Goal: Task Accomplishment & Management: Use online tool/utility

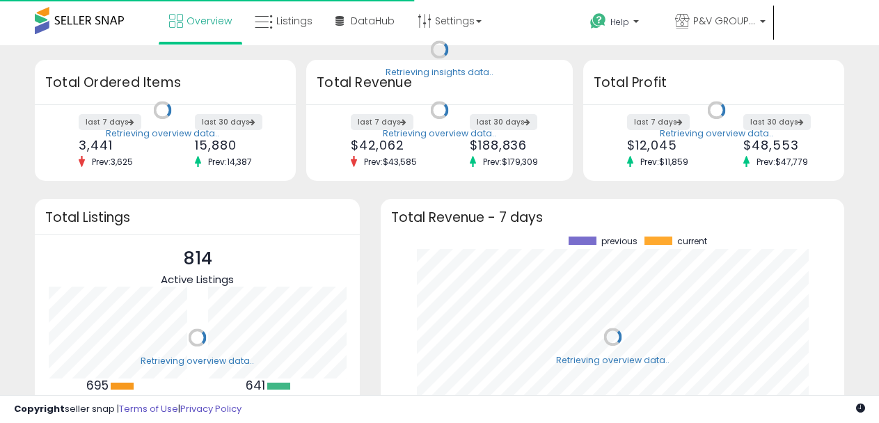
scroll to position [193, 436]
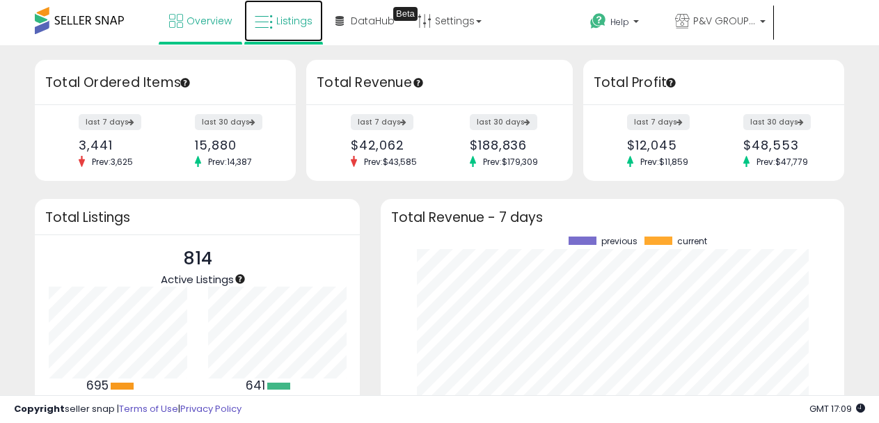
click at [278, 23] on span "Listings" at bounding box center [294, 21] width 36 height 14
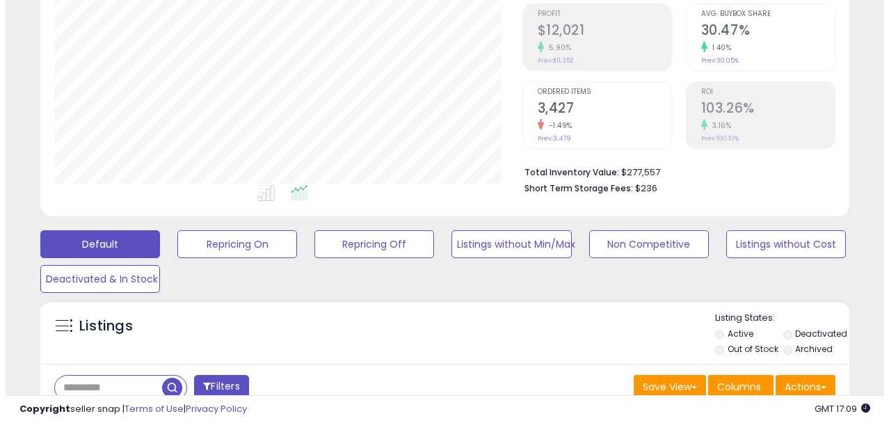
scroll to position [209, 0]
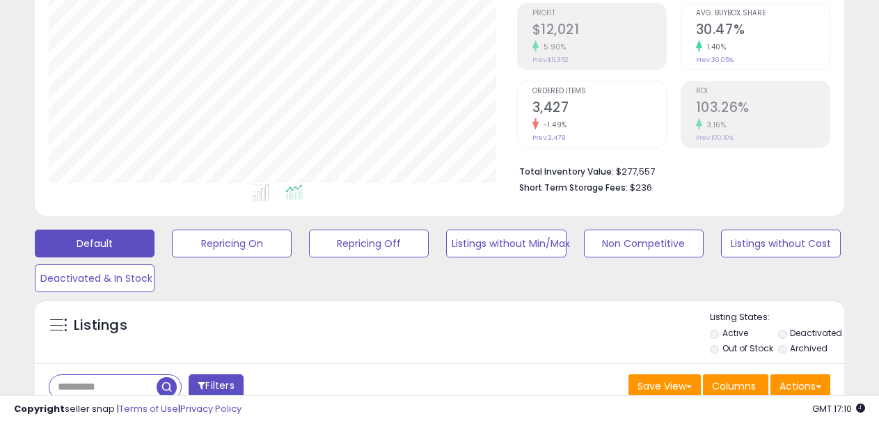
click at [121, 381] on input "text" at bounding box center [102, 387] width 107 height 24
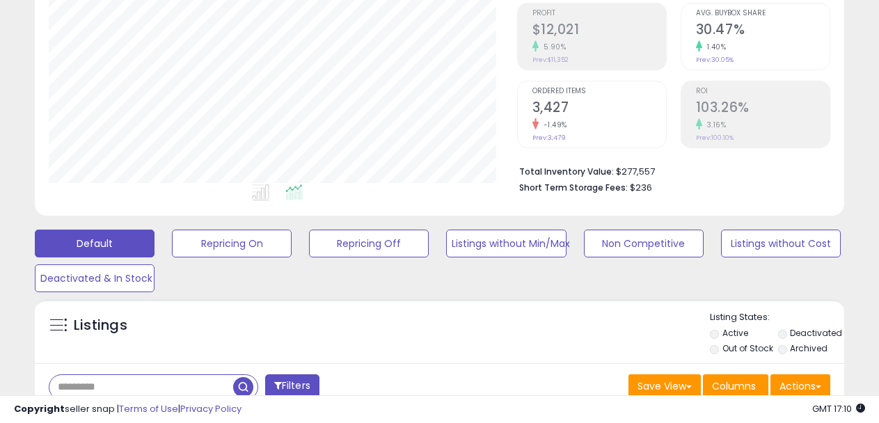
paste input "**********"
click at [245, 380] on span "button" at bounding box center [243, 387] width 20 height 20
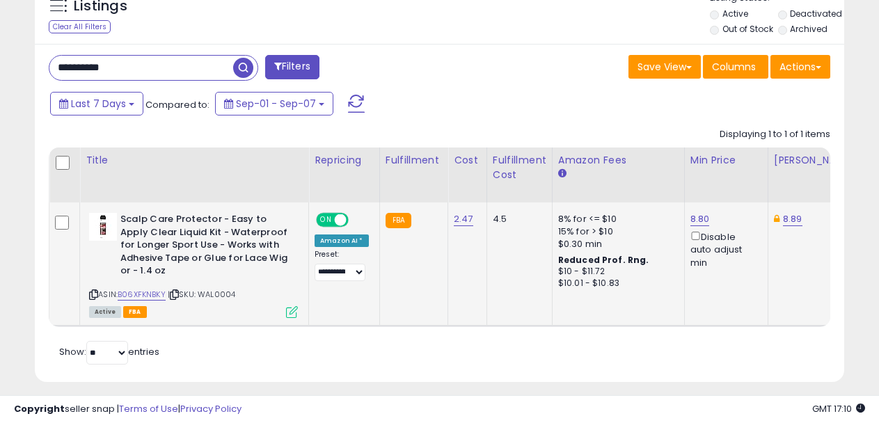
scroll to position [550, 0]
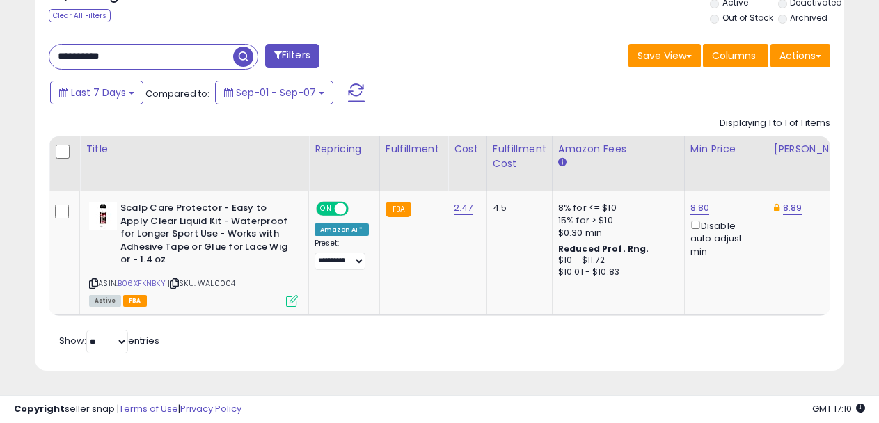
drag, startPoint x: 143, startPoint y: 39, endPoint x: 13, endPoint y: 67, distance: 133.9
paste input "text"
click at [248, 47] on span "button" at bounding box center [243, 57] width 20 height 20
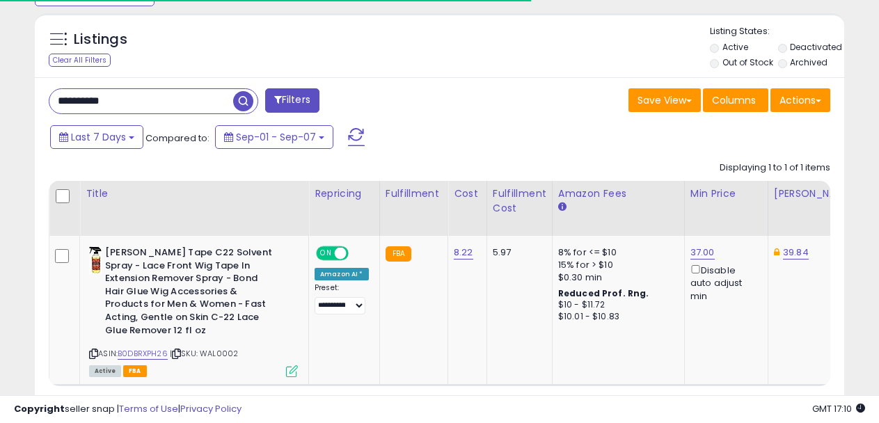
scroll to position [285, 468]
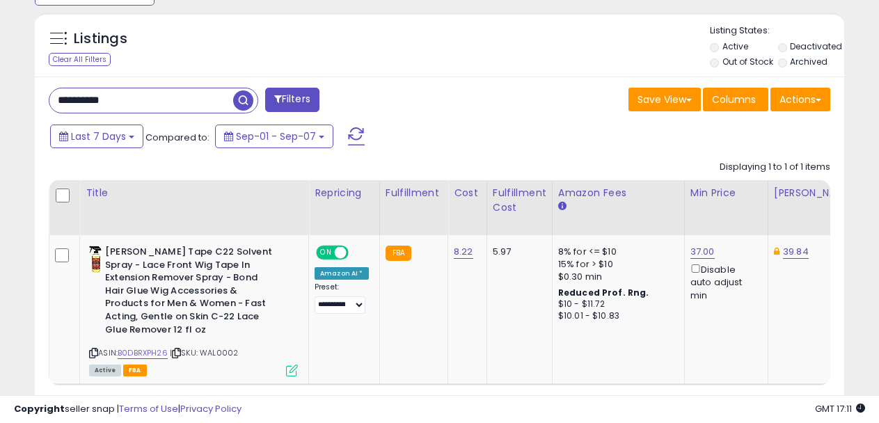
drag, startPoint x: 196, startPoint y: 91, endPoint x: 34, endPoint y: 100, distance: 162.4
click at [34, 100] on div "Listings Clear All Filters" at bounding box center [439, 232] width 830 height 452
paste input "text"
click at [239, 98] on span "button" at bounding box center [243, 100] width 20 height 20
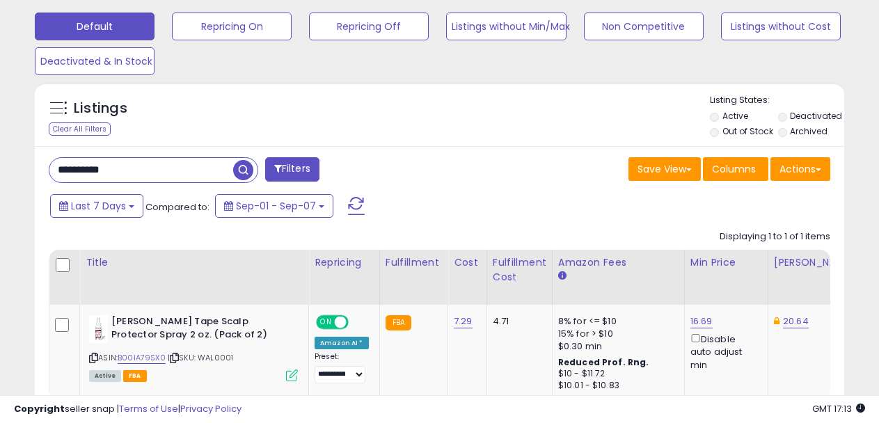
drag, startPoint x: 145, startPoint y: 178, endPoint x: 39, endPoint y: 176, distance: 105.8
click at [39, 176] on div "**********" at bounding box center [238, 171] width 401 height 28
paste input "text"
click at [243, 168] on span "button" at bounding box center [243, 170] width 20 height 20
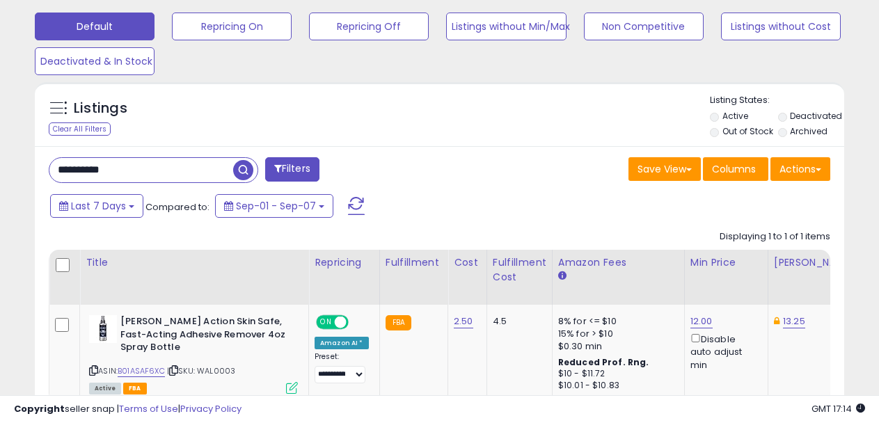
drag, startPoint x: 130, startPoint y: 172, endPoint x: 15, endPoint y: 173, distance: 115.5
click at [15, 173] on div "**********" at bounding box center [439, 54] width 865 height 842
paste input "text"
click at [241, 168] on span "button" at bounding box center [243, 170] width 20 height 20
drag, startPoint x: 174, startPoint y: 169, endPoint x: 35, endPoint y: 178, distance: 138.8
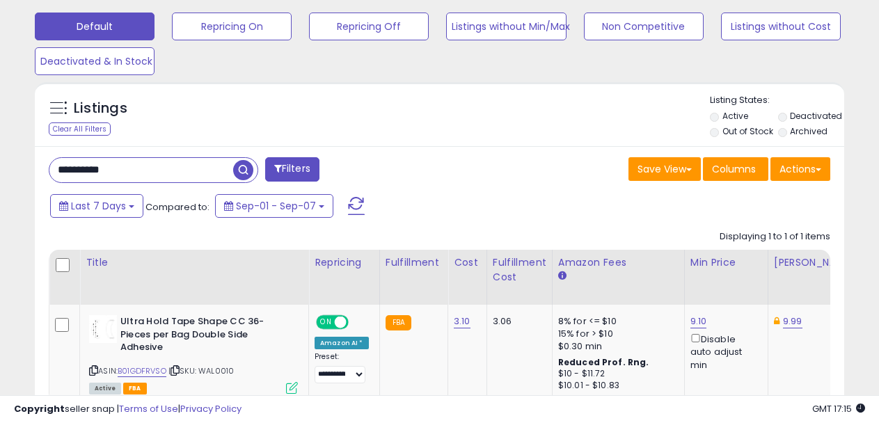
click at [35, 178] on div "**********" at bounding box center [439, 302] width 809 height 312
paste input "text"
click at [248, 166] on span "button" at bounding box center [243, 170] width 20 height 20
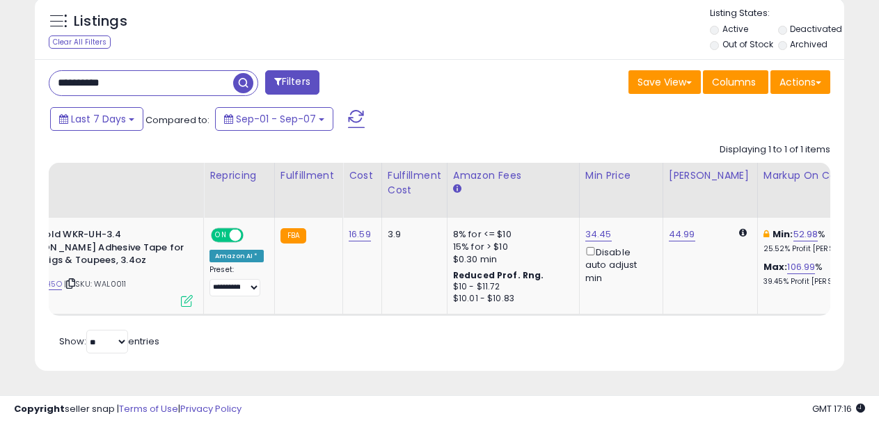
scroll to position [0, 0]
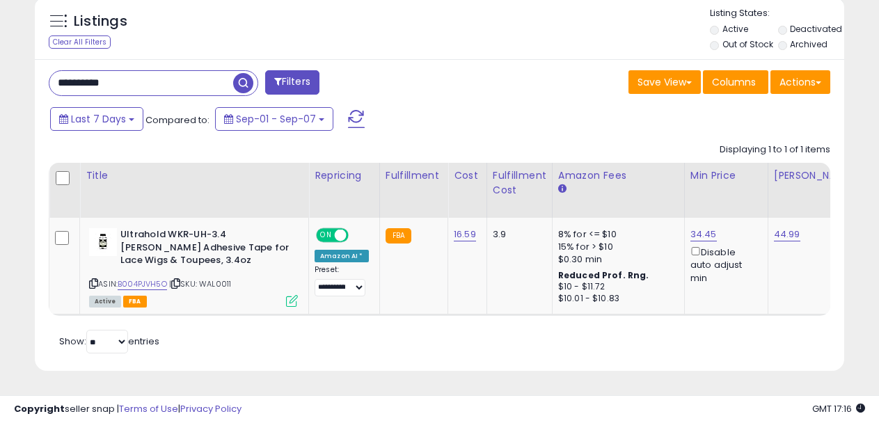
drag, startPoint x: 182, startPoint y: 64, endPoint x: -1, endPoint y: 93, distance: 184.5
paste input "text"
click at [244, 73] on span "button" at bounding box center [243, 83] width 20 height 20
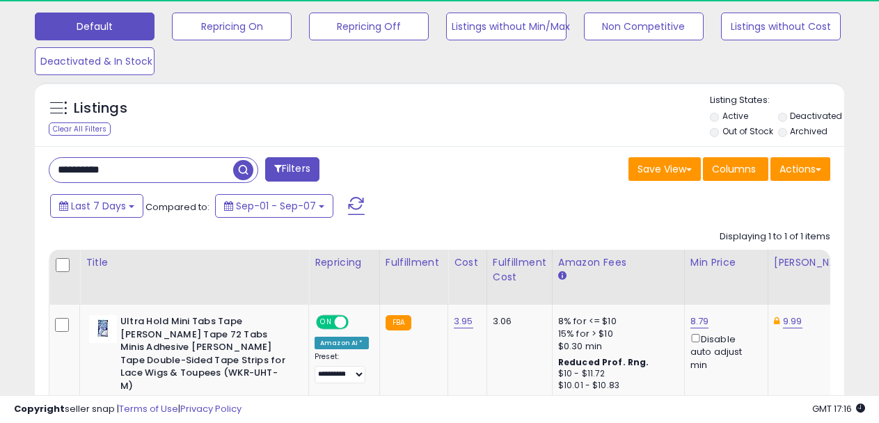
scroll to position [285, 468]
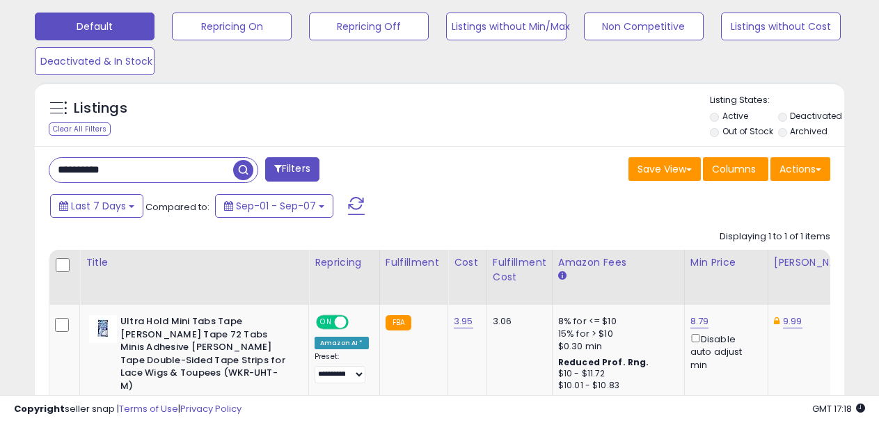
drag, startPoint x: 161, startPoint y: 170, endPoint x: 26, endPoint y: 171, distance: 135.7
click at [26, 171] on div "Listings Clear All Filters" at bounding box center [439, 294] width 830 height 439
paste input "text"
click at [248, 166] on span "button" at bounding box center [243, 170] width 20 height 20
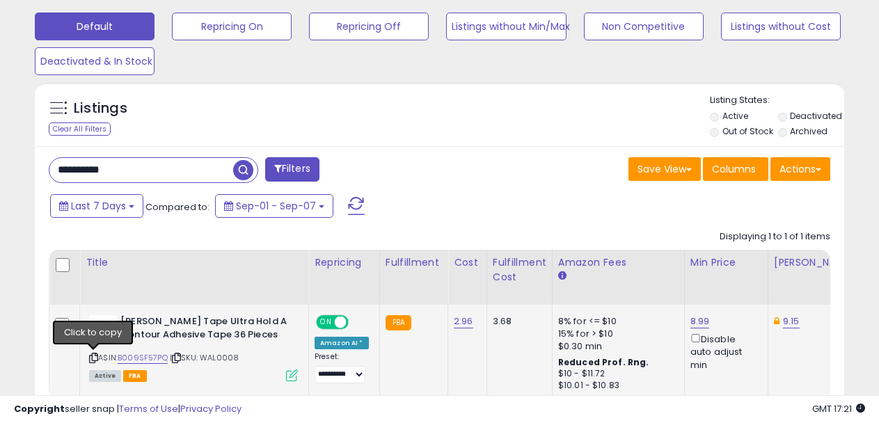
click at [92, 354] on icon at bounding box center [93, 358] width 9 height 8
drag, startPoint x: 162, startPoint y: 163, endPoint x: -1, endPoint y: 179, distance: 163.6
paste input "text"
click at [244, 164] on span "button" at bounding box center [243, 170] width 20 height 20
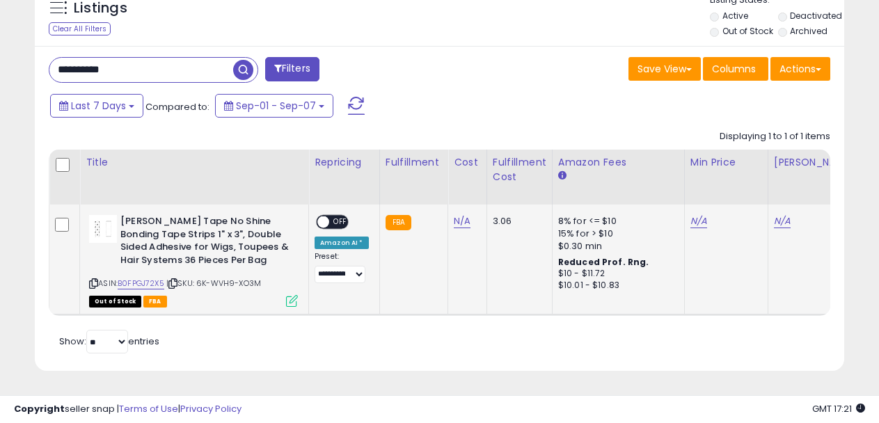
scroll to position [467, 0]
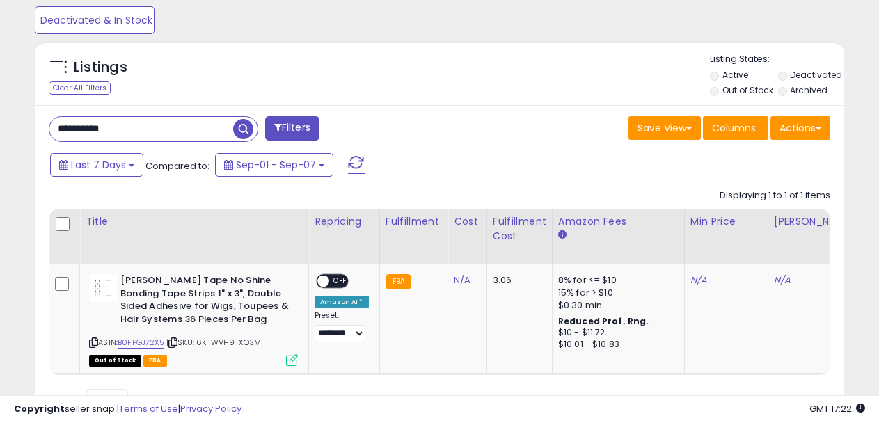
drag, startPoint x: 144, startPoint y: 122, endPoint x: -1, endPoint y: 128, distance: 144.8
paste input "text"
type input "**********"
click at [249, 129] on span "button" at bounding box center [243, 129] width 20 height 20
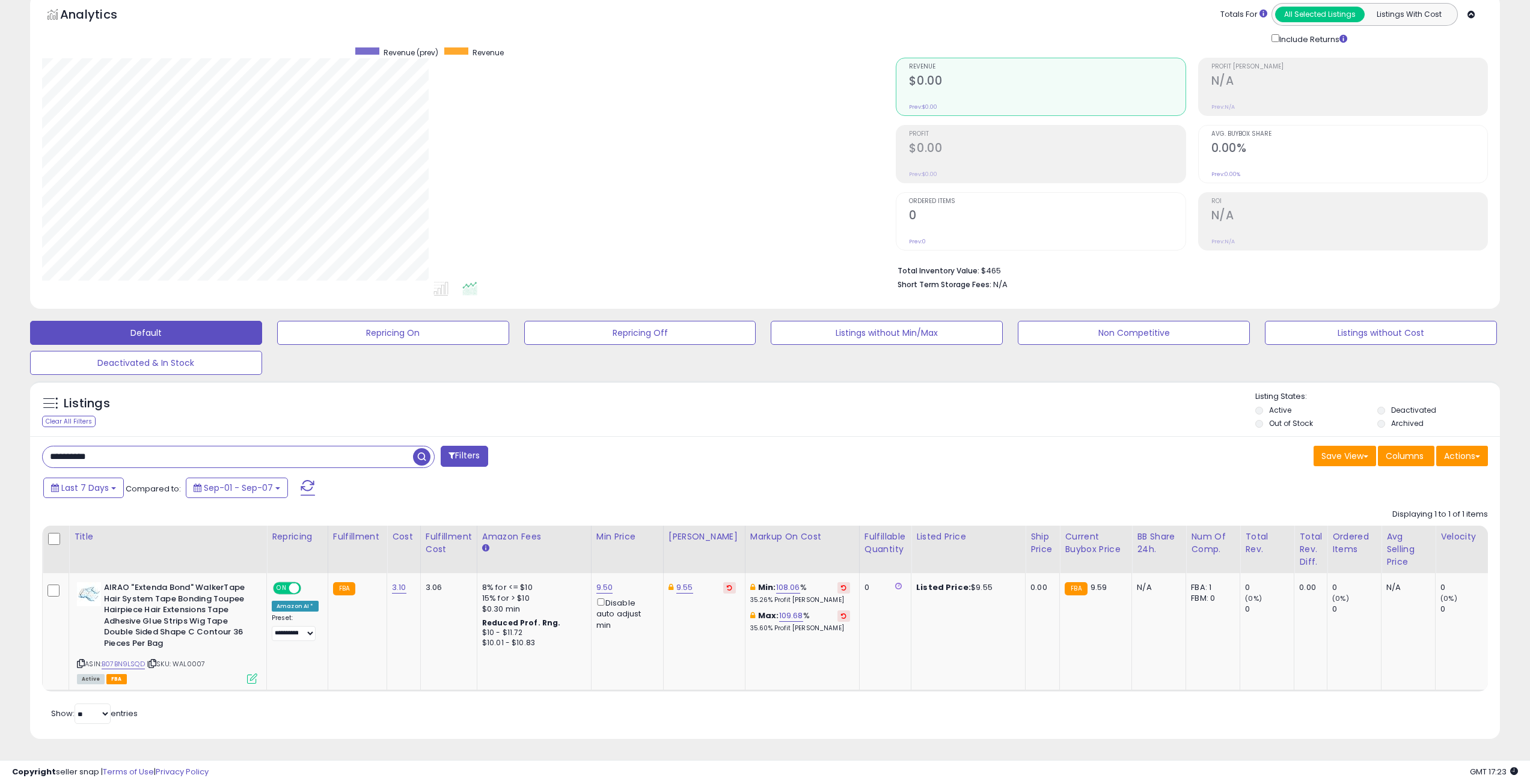
scroll to position [246, 854]
